Goal: Task Accomplishment & Management: Use online tool/utility

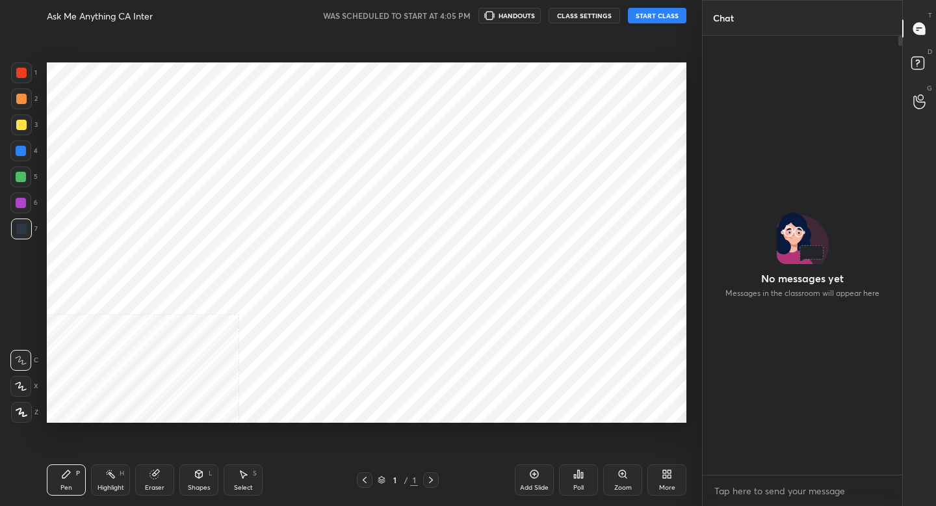
scroll to position [326, 196]
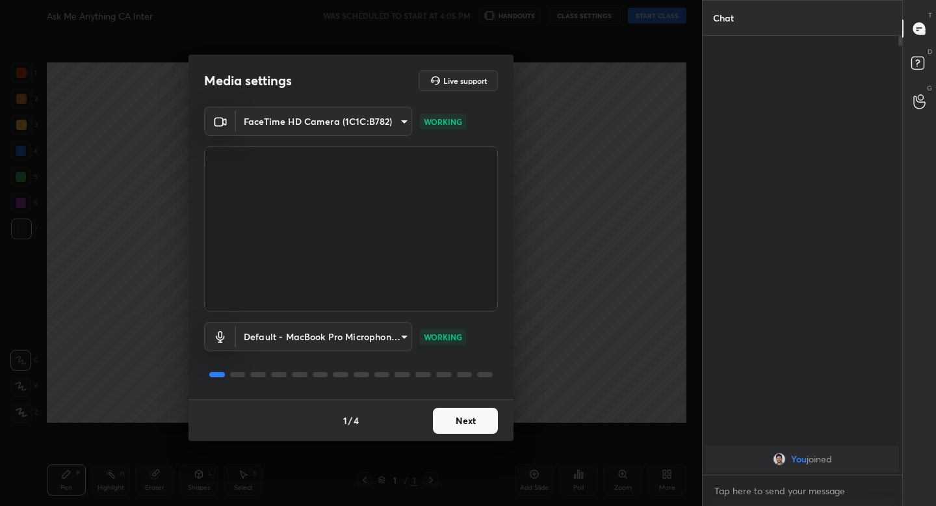
click at [457, 433] on div "1 / 4 Next" at bounding box center [350, 420] width 325 height 42
click at [460, 424] on button "Next" at bounding box center [465, 420] width 65 height 26
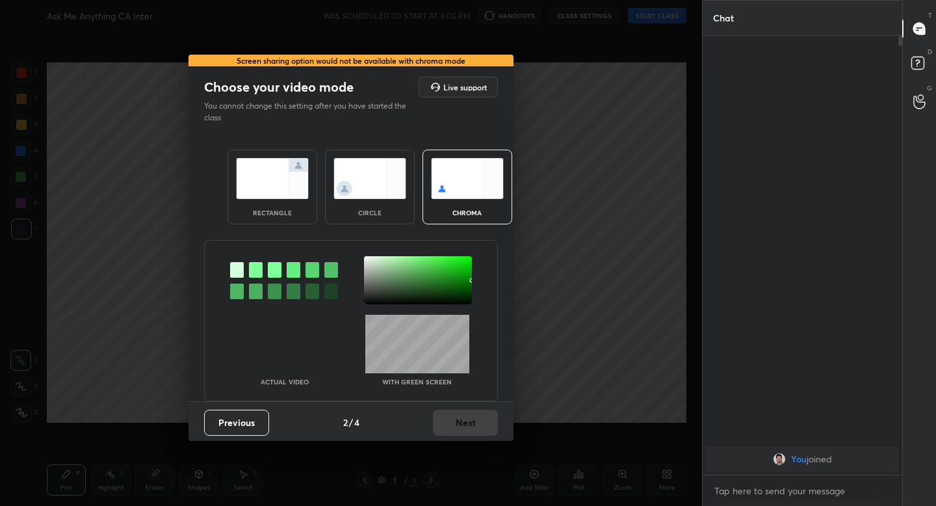
click at [265, 207] on div "rectangle" at bounding box center [272, 186] width 90 height 75
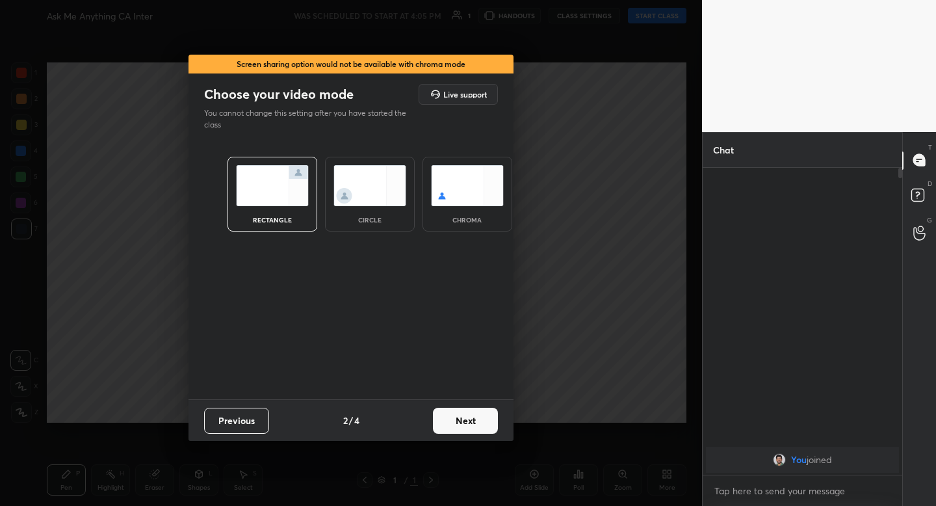
scroll to position [5, 5]
click at [463, 417] on button "Next" at bounding box center [465, 420] width 65 height 26
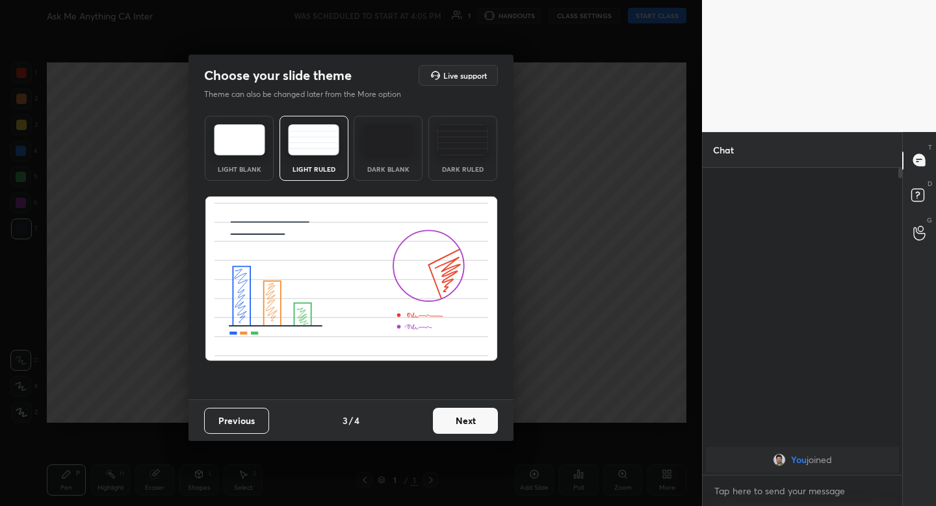
click at [472, 417] on button "Next" at bounding box center [465, 420] width 65 height 26
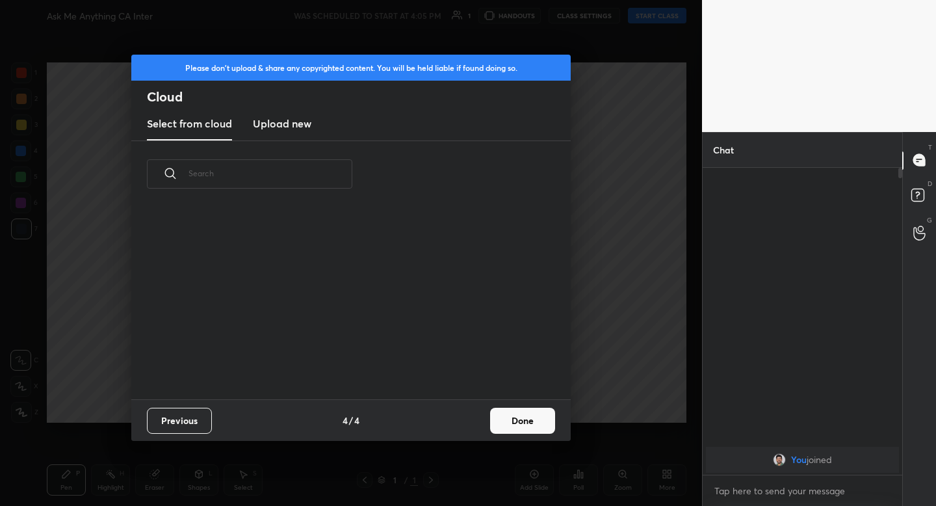
click at [504, 416] on button "Done" at bounding box center [522, 420] width 65 height 26
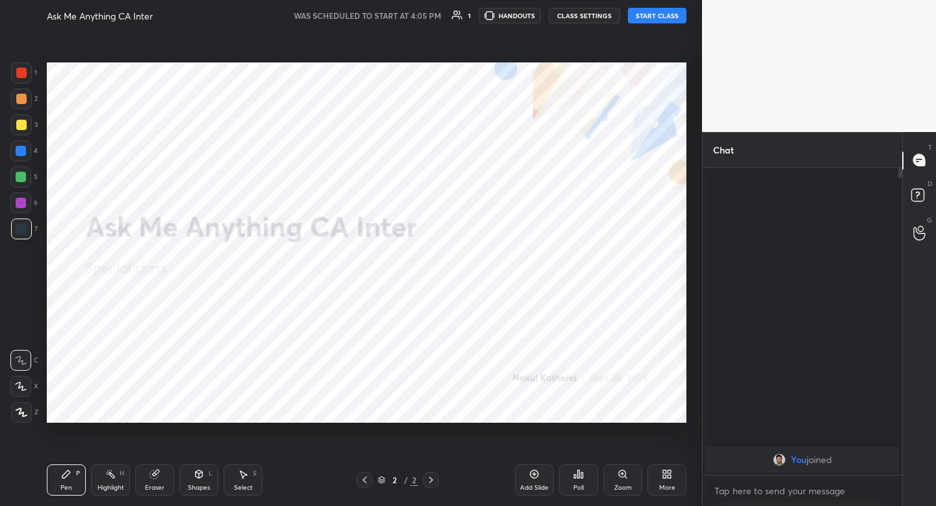
click at [659, 16] on button "START CLASS" at bounding box center [657, 16] width 58 height 16
click at [19, 420] on div at bounding box center [21, 412] width 21 height 21
click at [665, 19] on button "End Class" at bounding box center [659, 16] width 53 height 16
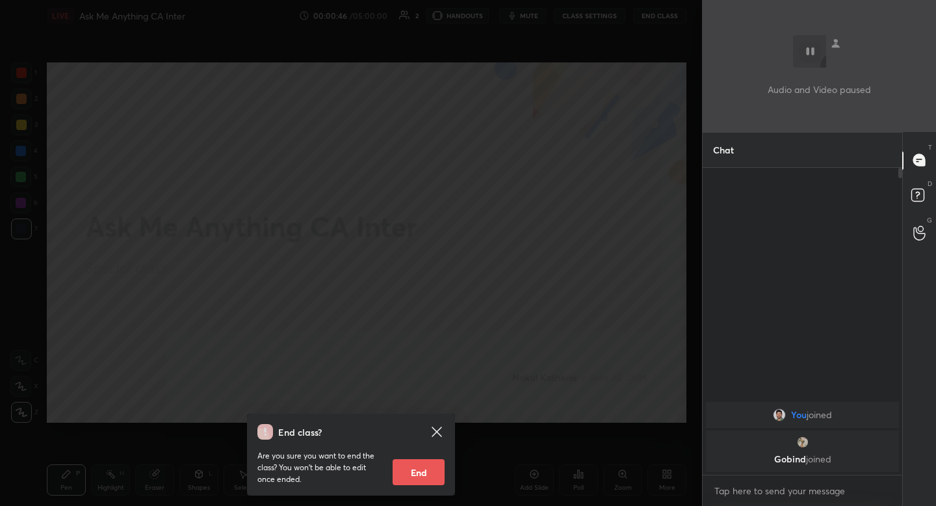
click at [473, 249] on div "End class? Are you sure you want to end the class? You won’t be able to edit on…" at bounding box center [351, 253] width 702 height 506
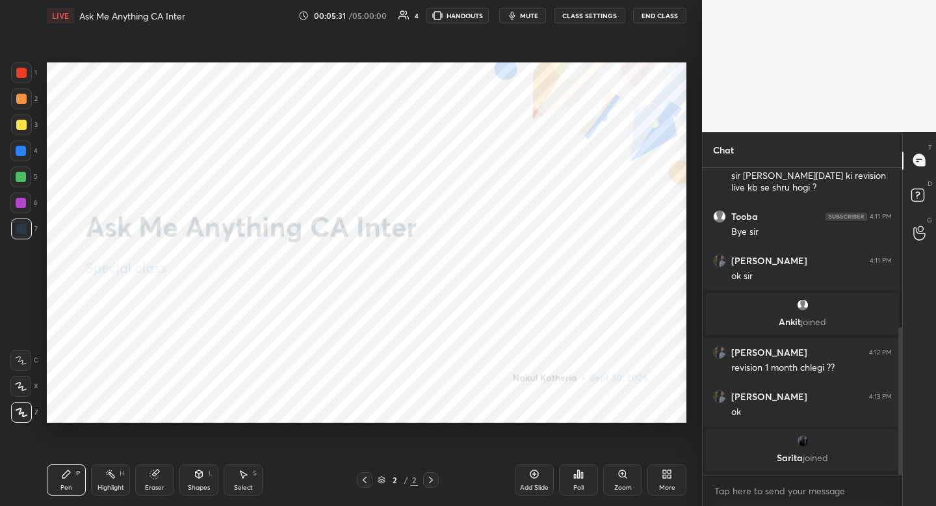
scroll to position [333, 0]
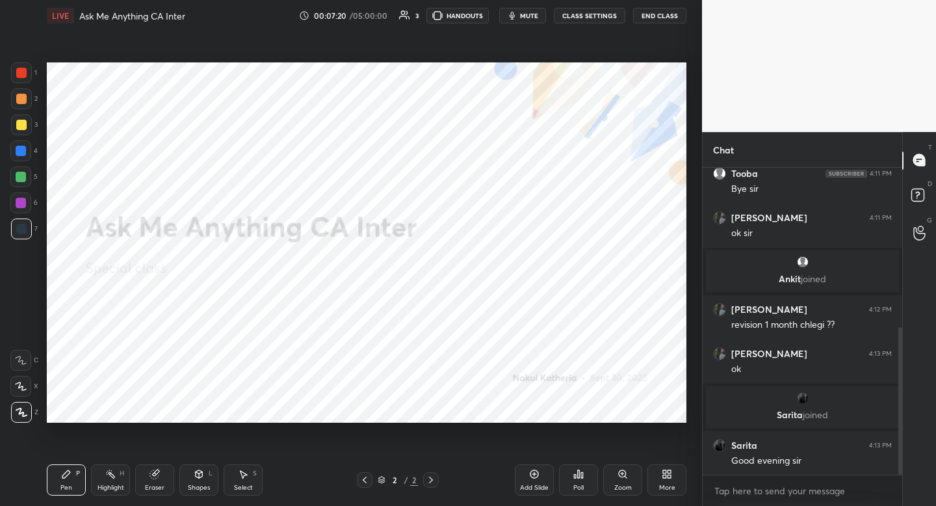
click at [649, 18] on button "End Class" at bounding box center [659, 16] width 53 height 16
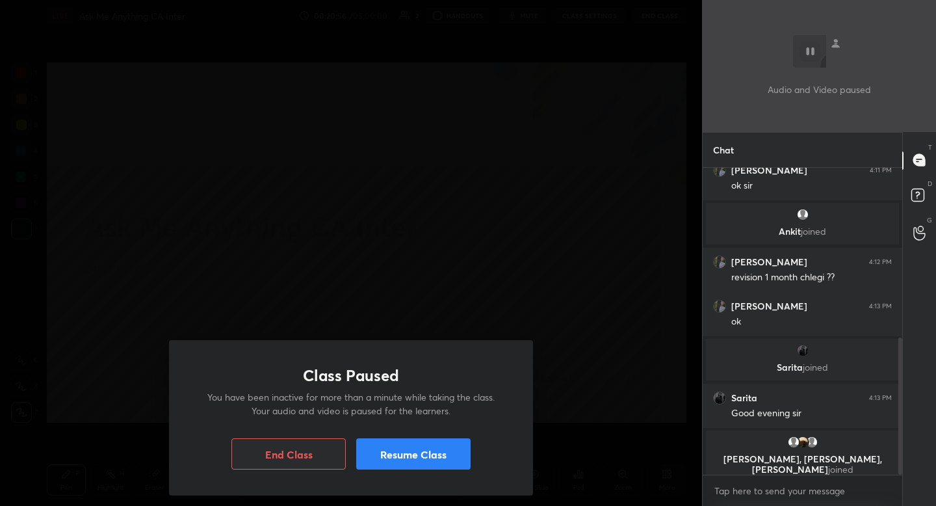
scroll to position [391, 0]
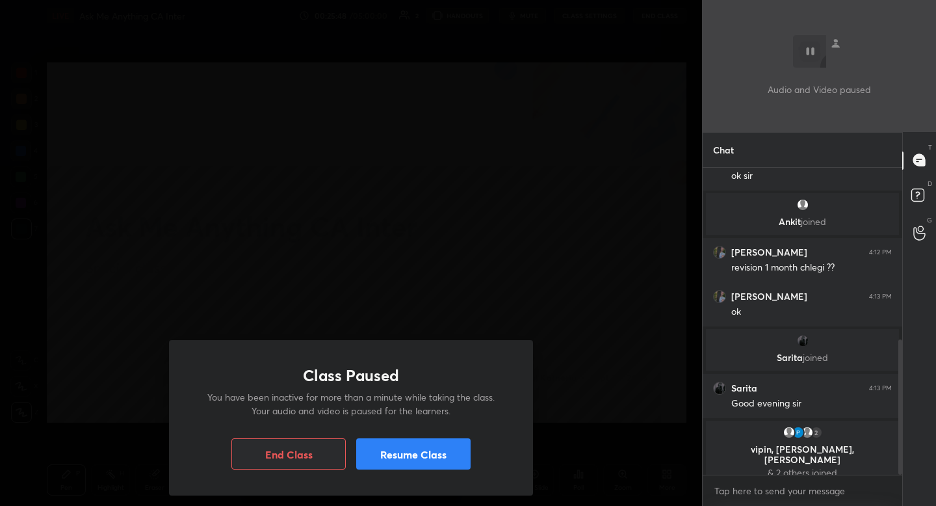
click at [285, 454] on button "End Class" at bounding box center [288, 453] width 114 height 31
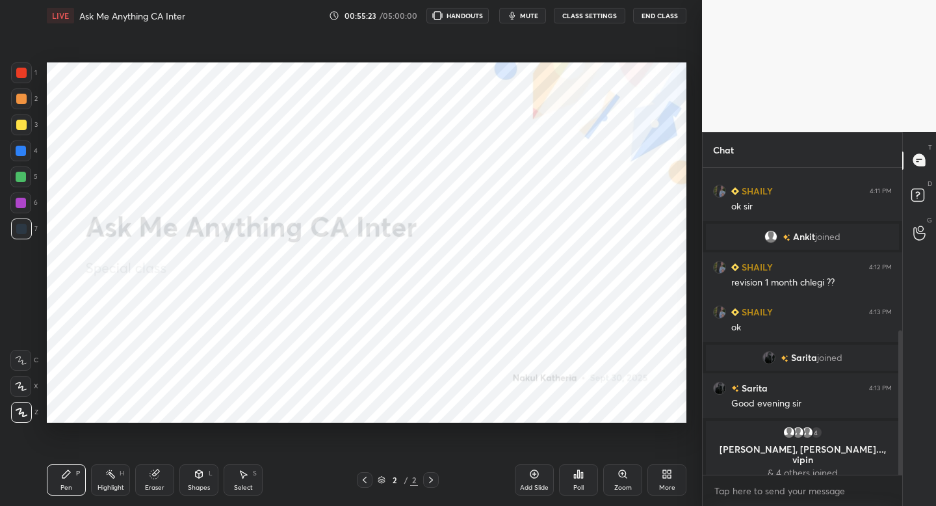
scroll to position [64567, 64339]
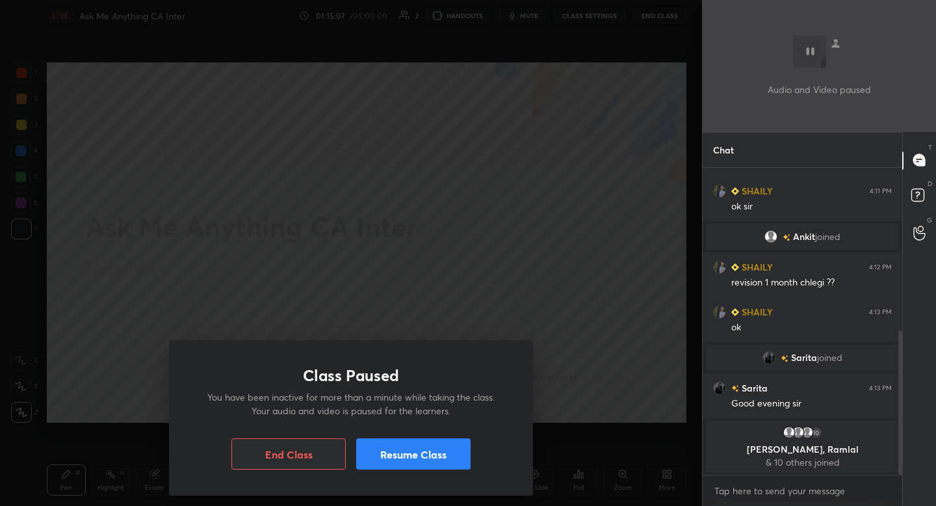
click at [308, 466] on button "End Class" at bounding box center [288, 453] width 114 height 31
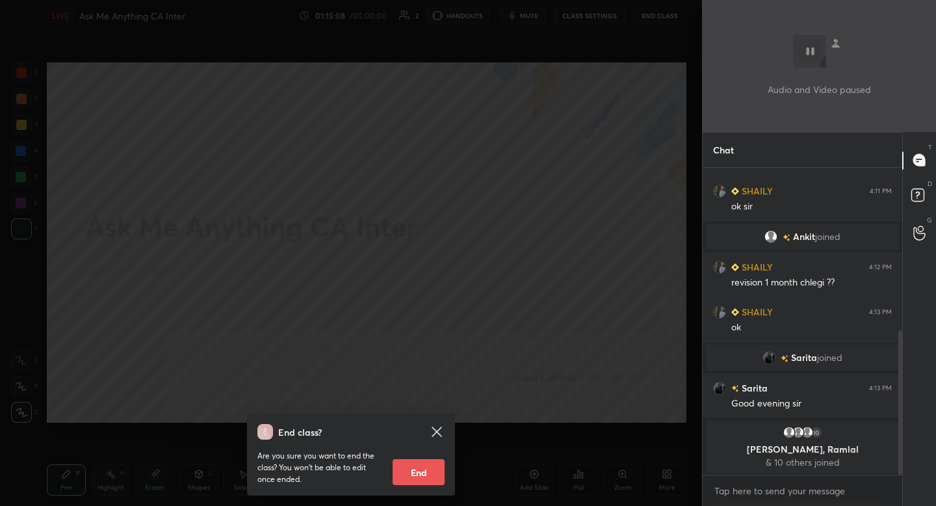
click at [565, 361] on div "End class? Are you sure you want to end the class? You won’t be able to edit on…" at bounding box center [351, 253] width 702 height 506
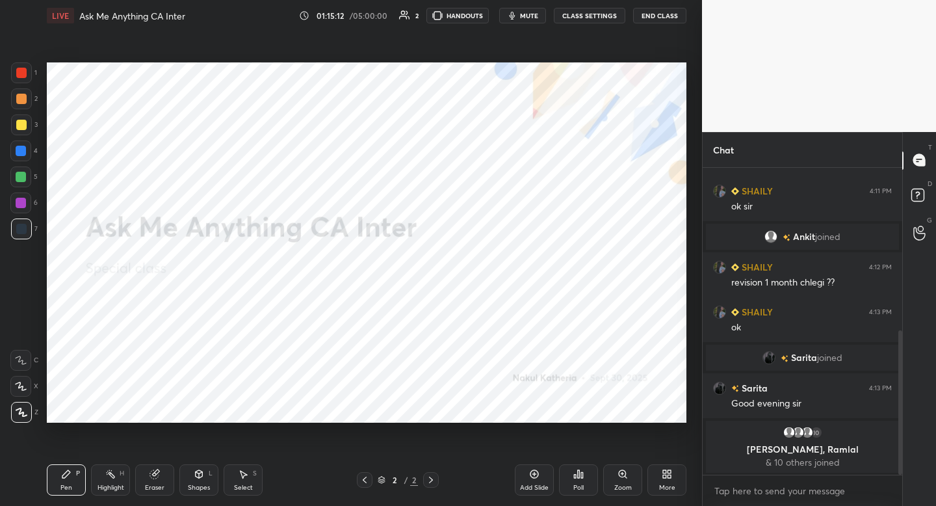
click at [537, 14] on span "mute" at bounding box center [529, 15] width 18 height 9
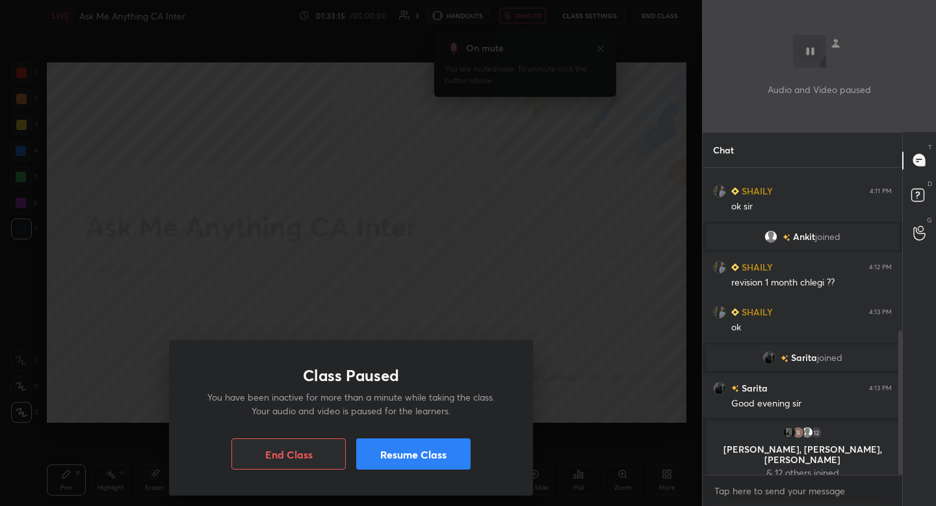
click at [287, 467] on button "End Class" at bounding box center [288, 453] width 114 height 31
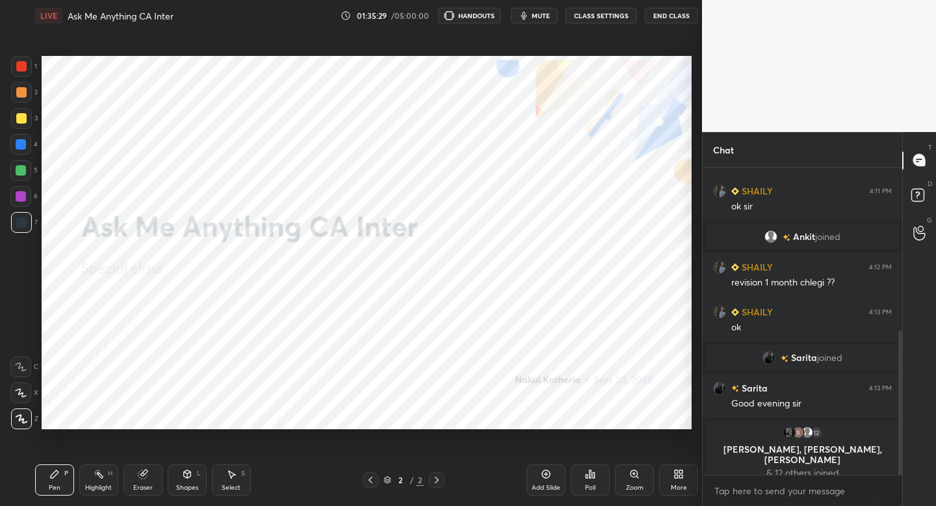
scroll to position [422, 650]
